Goal: Navigation & Orientation: Find specific page/section

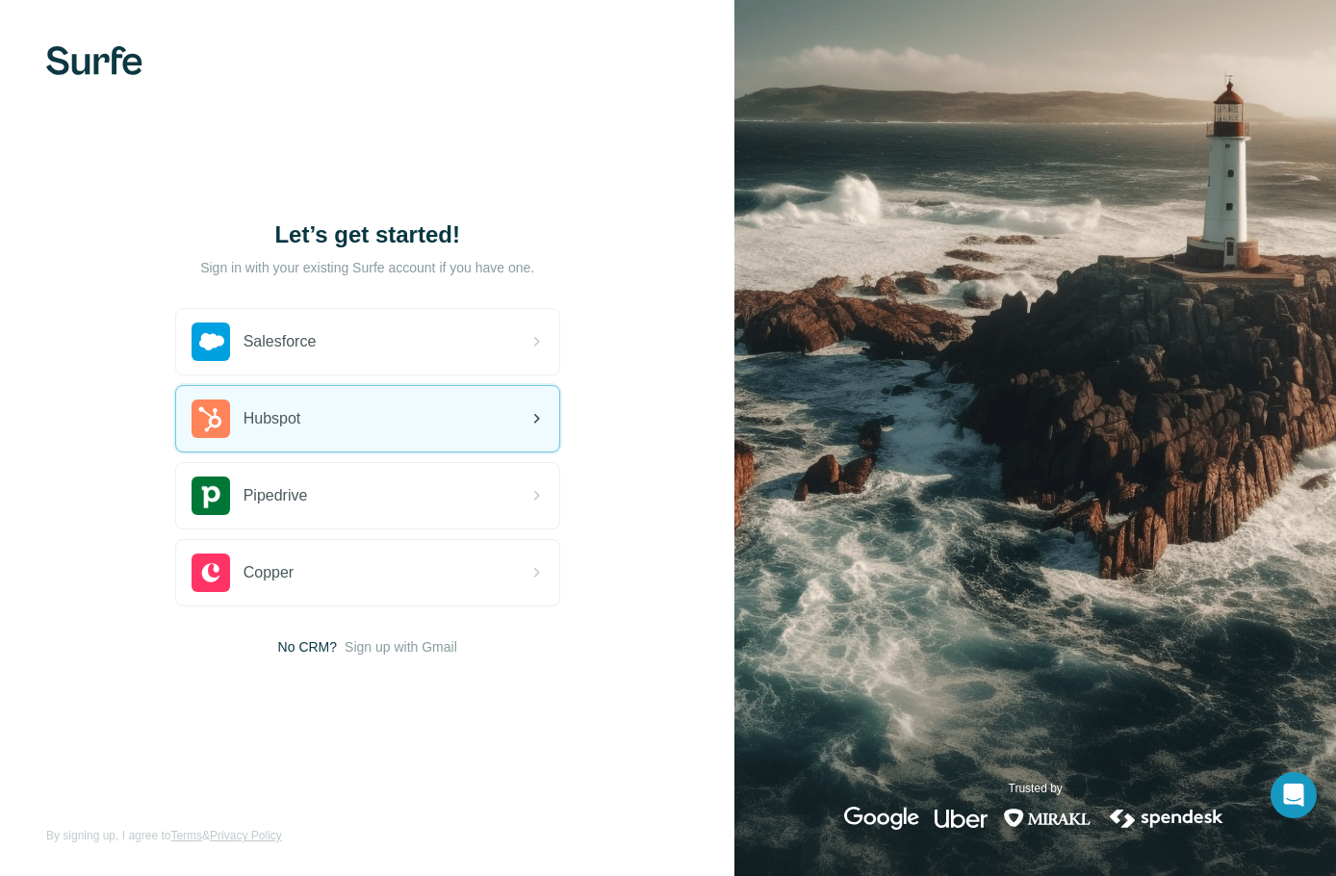
click at [333, 439] on div "Hubspot" at bounding box center [367, 418] width 383 height 65
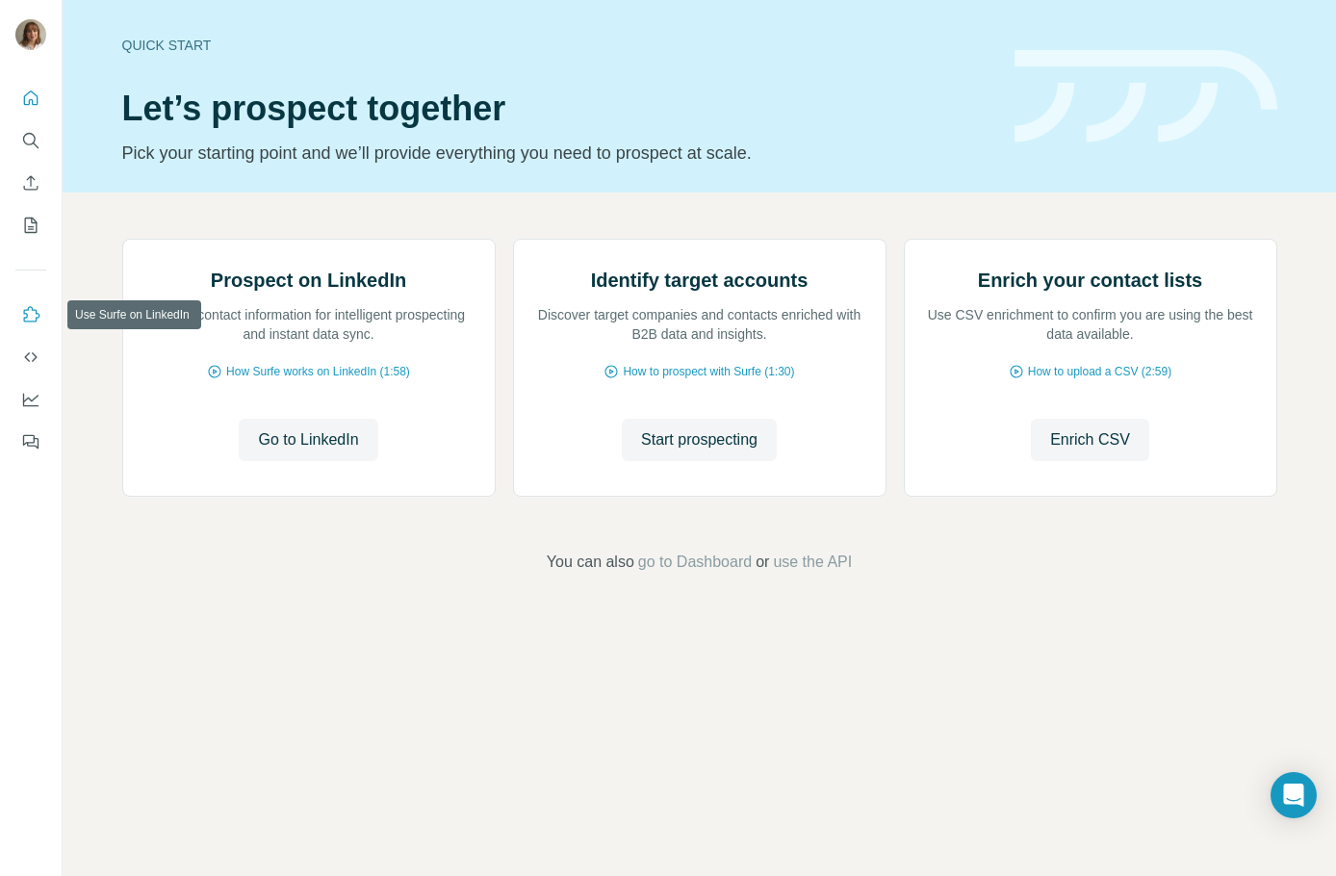
click at [26, 321] on icon "Use Surfe on LinkedIn" at bounding box center [30, 314] width 19 height 19
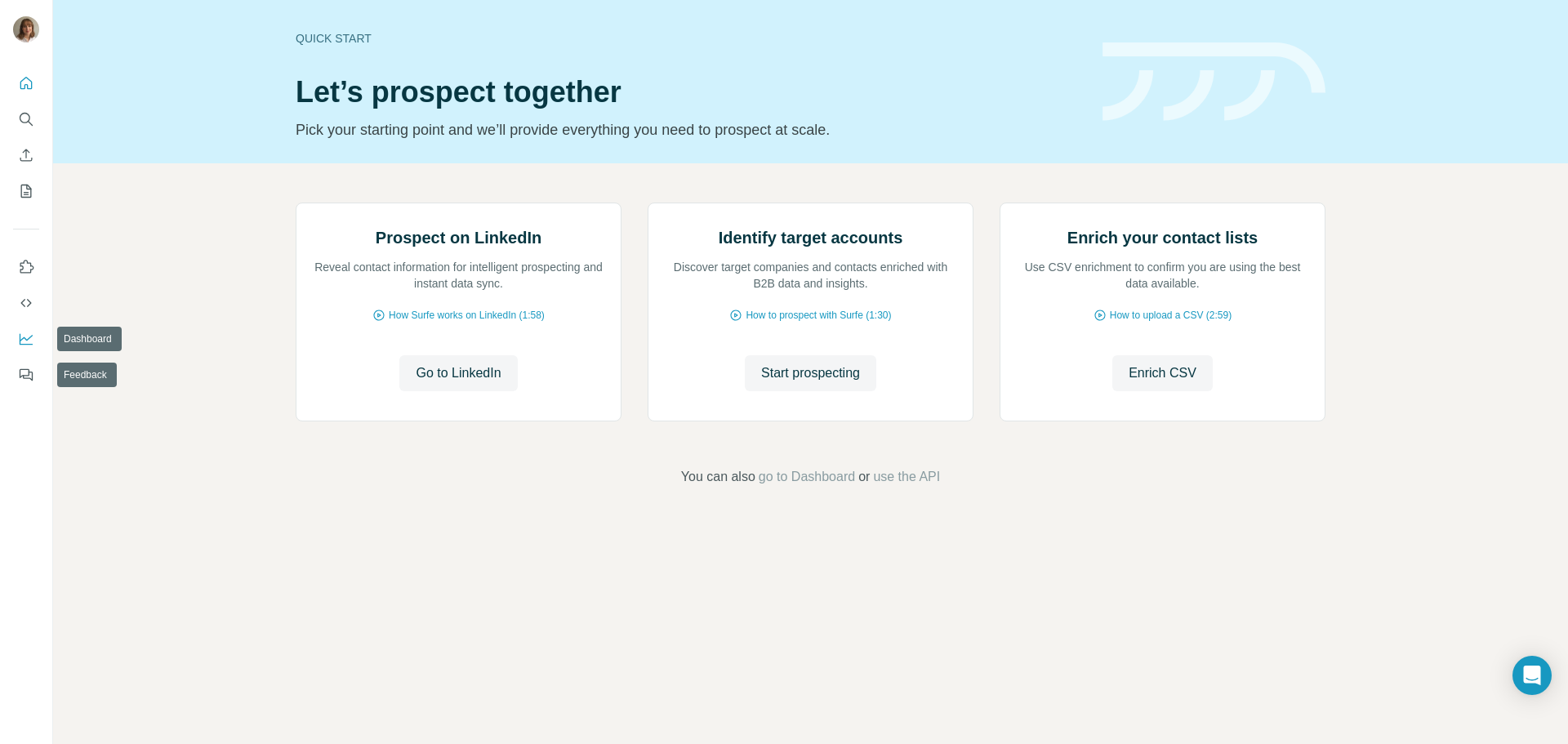
click at [30, 343] on icon "Dashboard" at bounding box center [25, 338] width 16 height 16
